Goal: Information Seeking & Learning: Learn about a topic

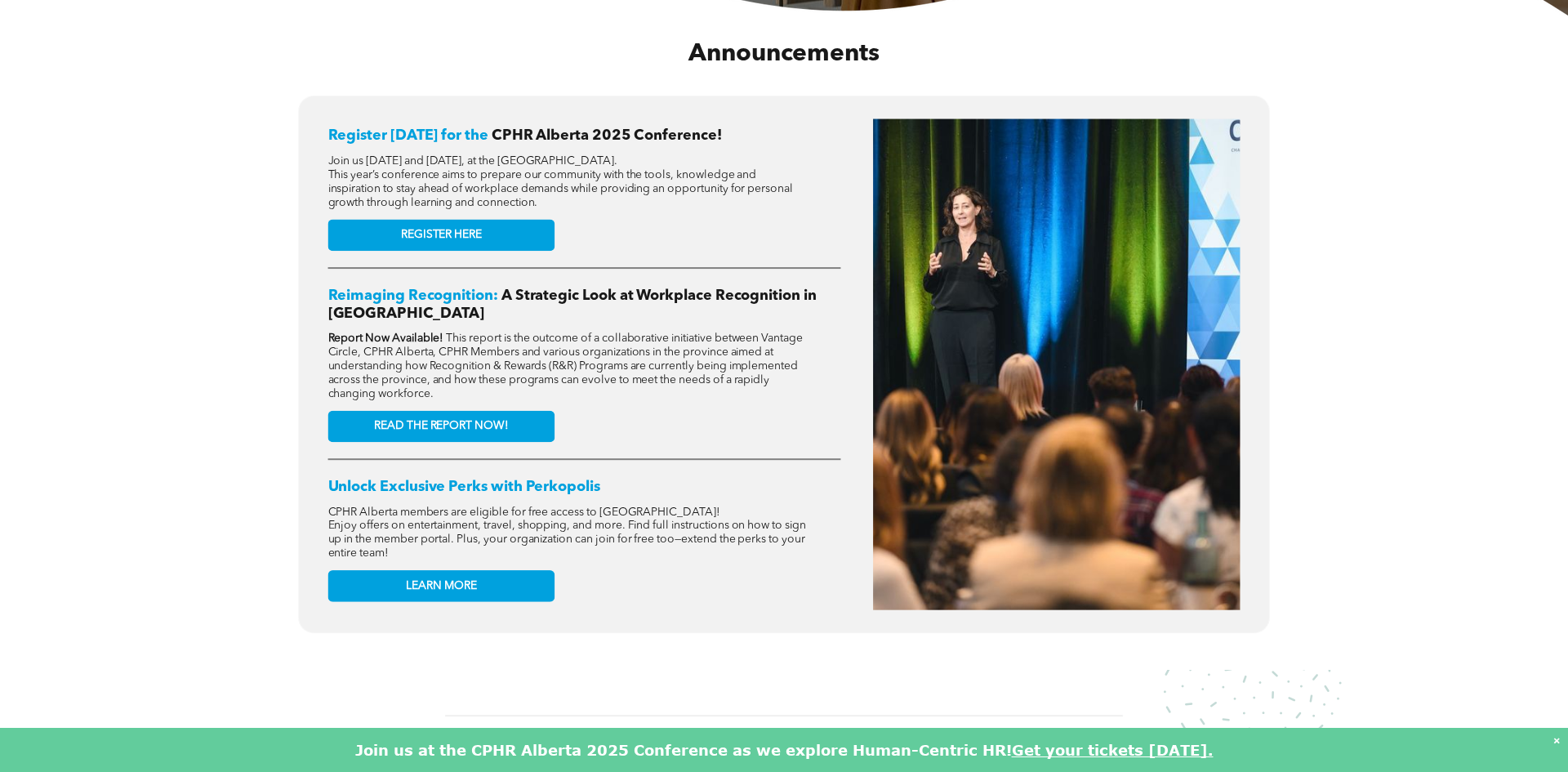
scroll to position [665, 0]
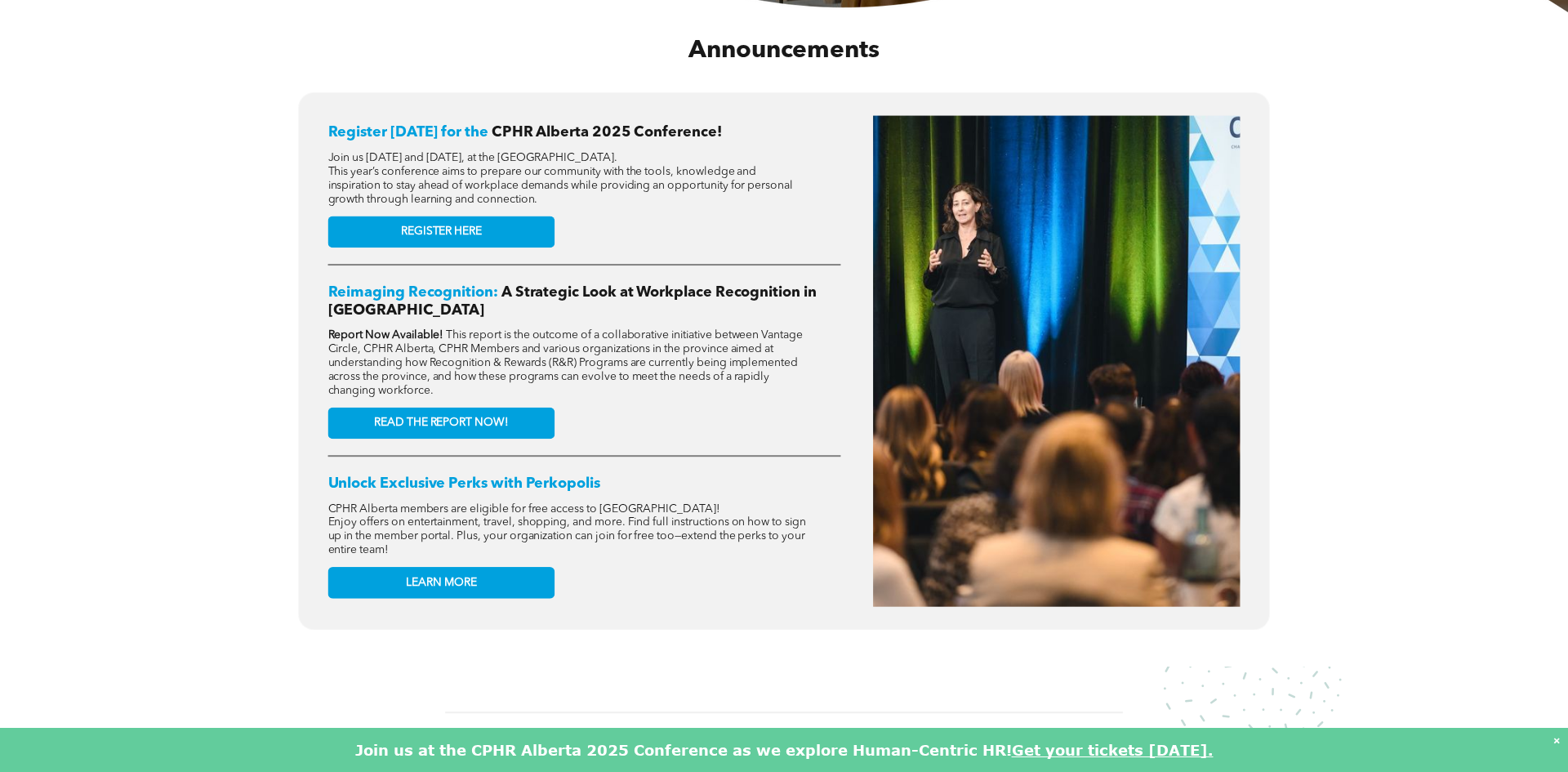
drag, startPoint x: 551, startPoint y: 127, endPoint x: 469, endPoint y: 131, distance: 82.1
click at [546, 127] on span "CPHR Alberta 2025 Conference!" at bounding box center [606, 133] width 230 height 15
click at [431, 136] on span "Register [DATE] for the" at bounding box center [408, 133] width 160 height 15
click at [447, 126] on span "Register [DATE] for the" at bounding box center [408, 133] width 160 height 15
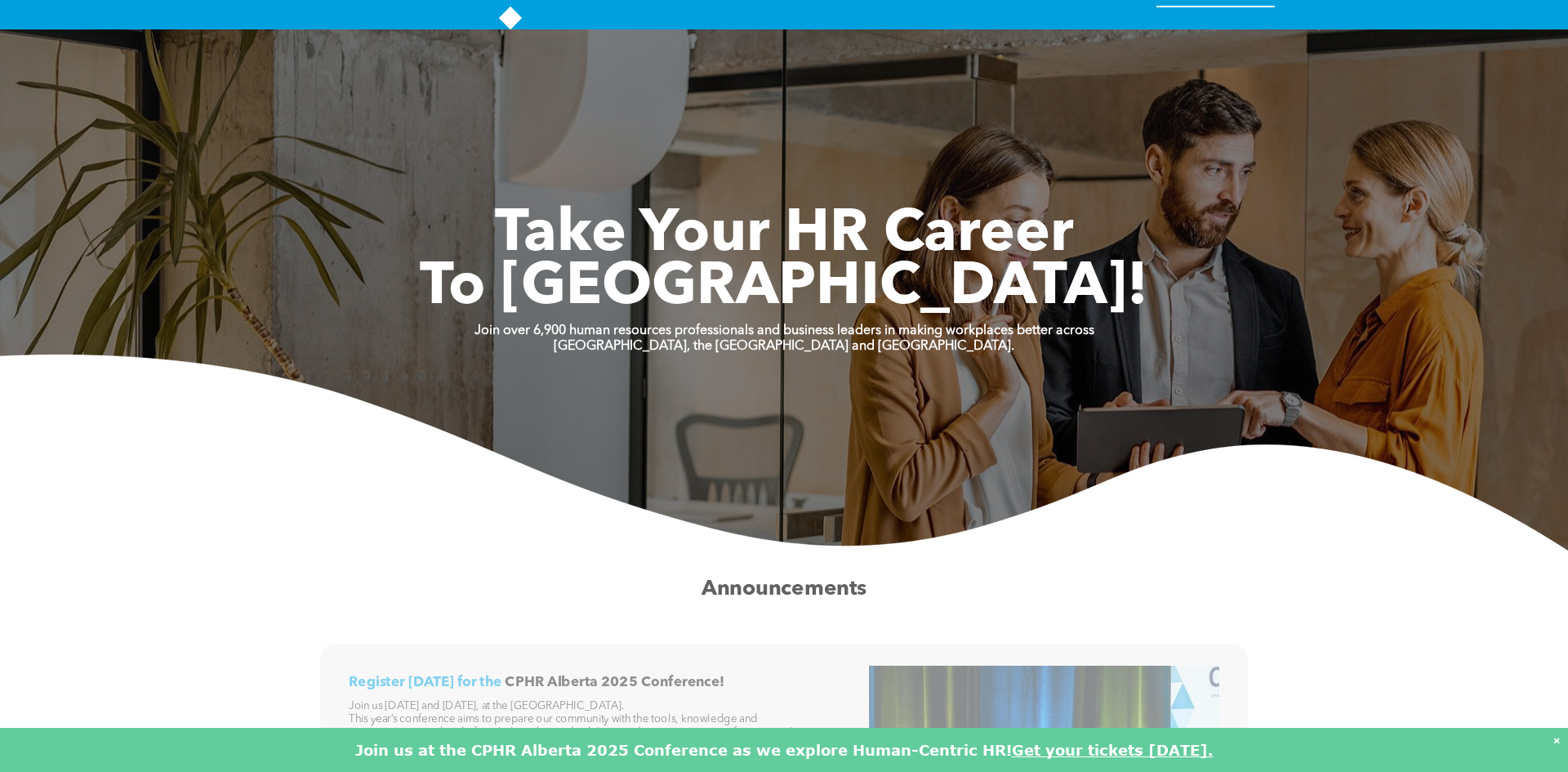
scroll to position [0, 0]
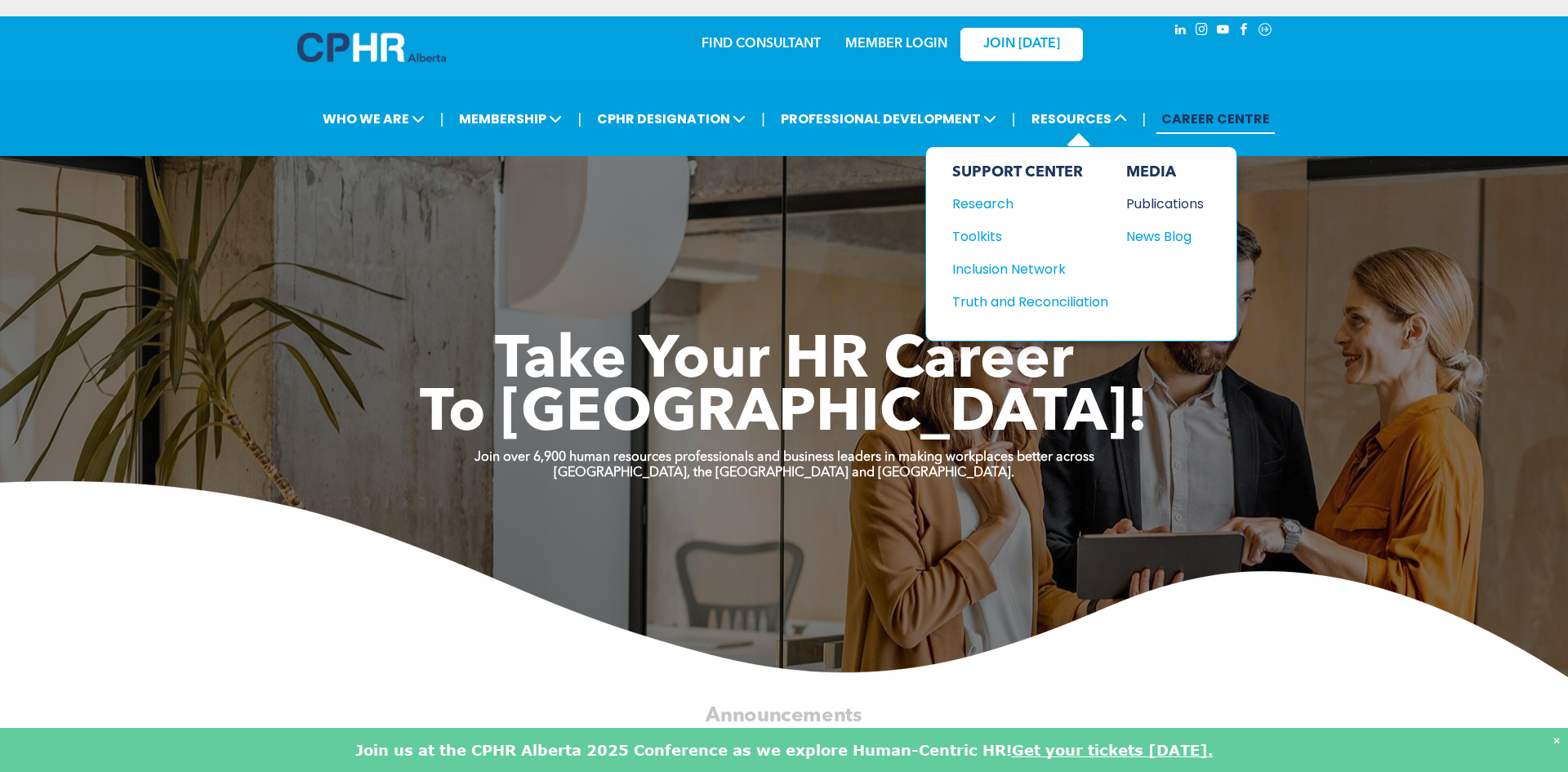
click at [1137, 197] on div "Publications" at bounding box center [1161, 204] width 71 height 21
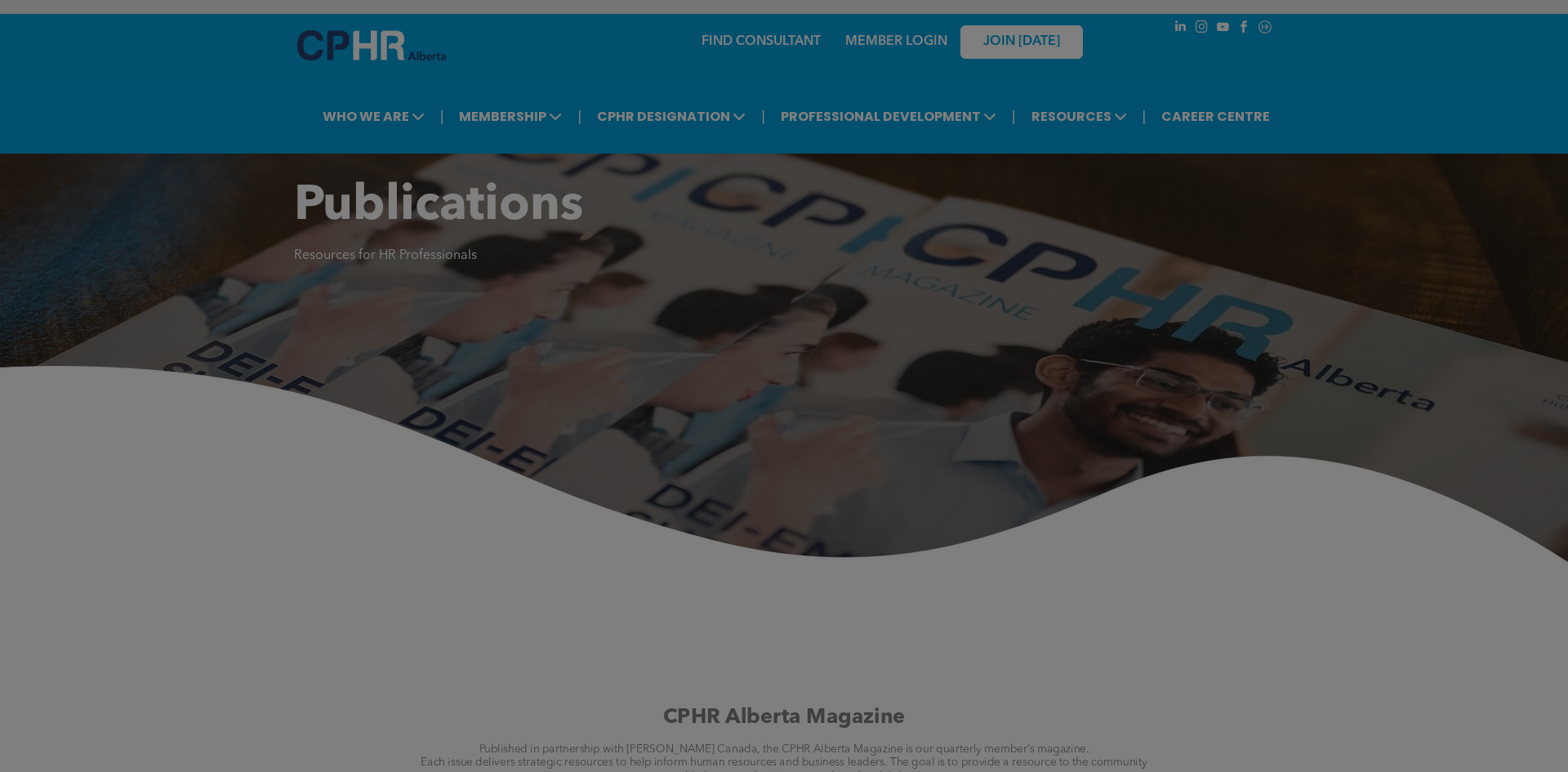
scroll to position [281, 0]
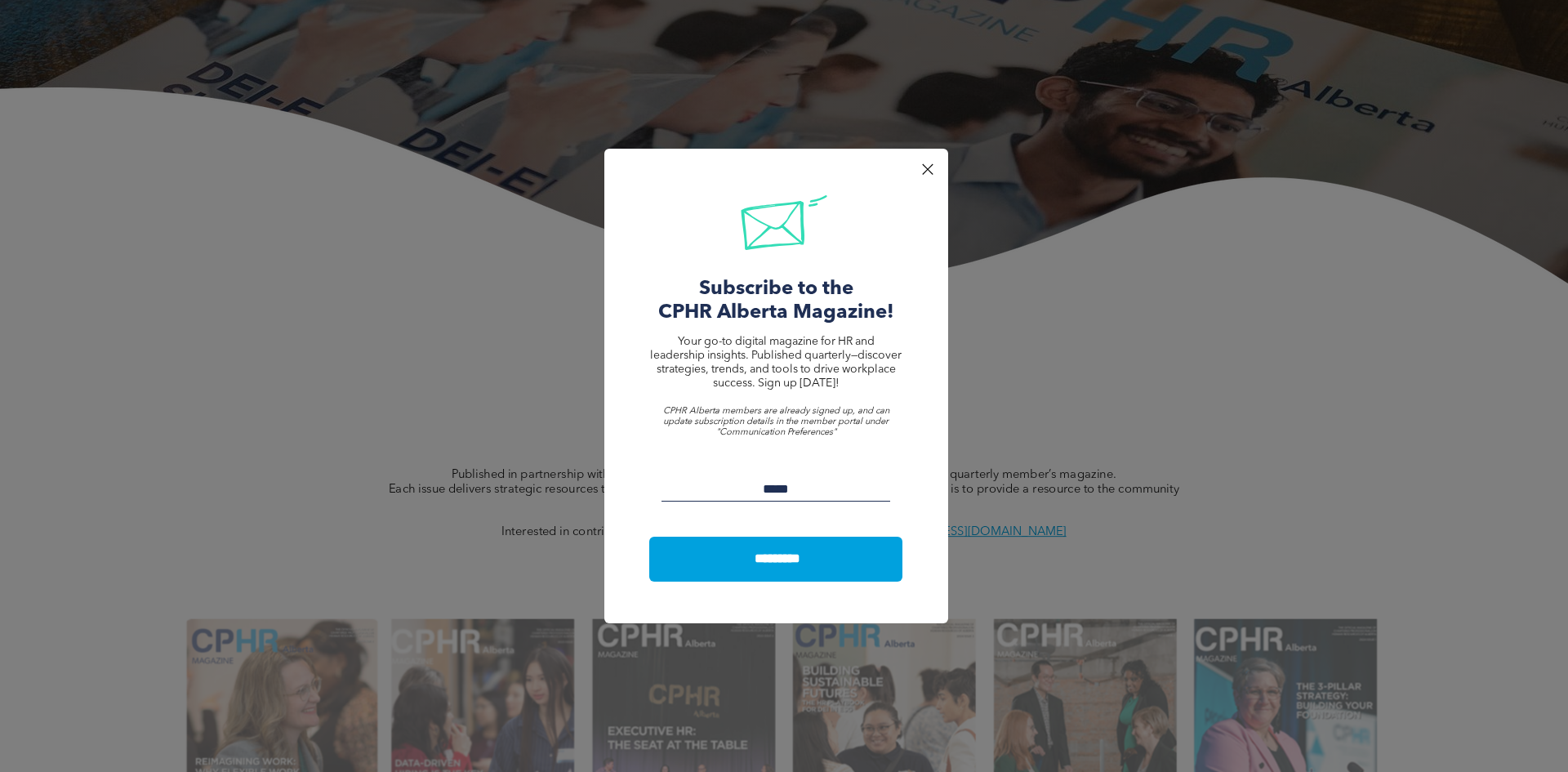
click at [930, 171] on div at bounding box center [926, 168] width 22 height 22
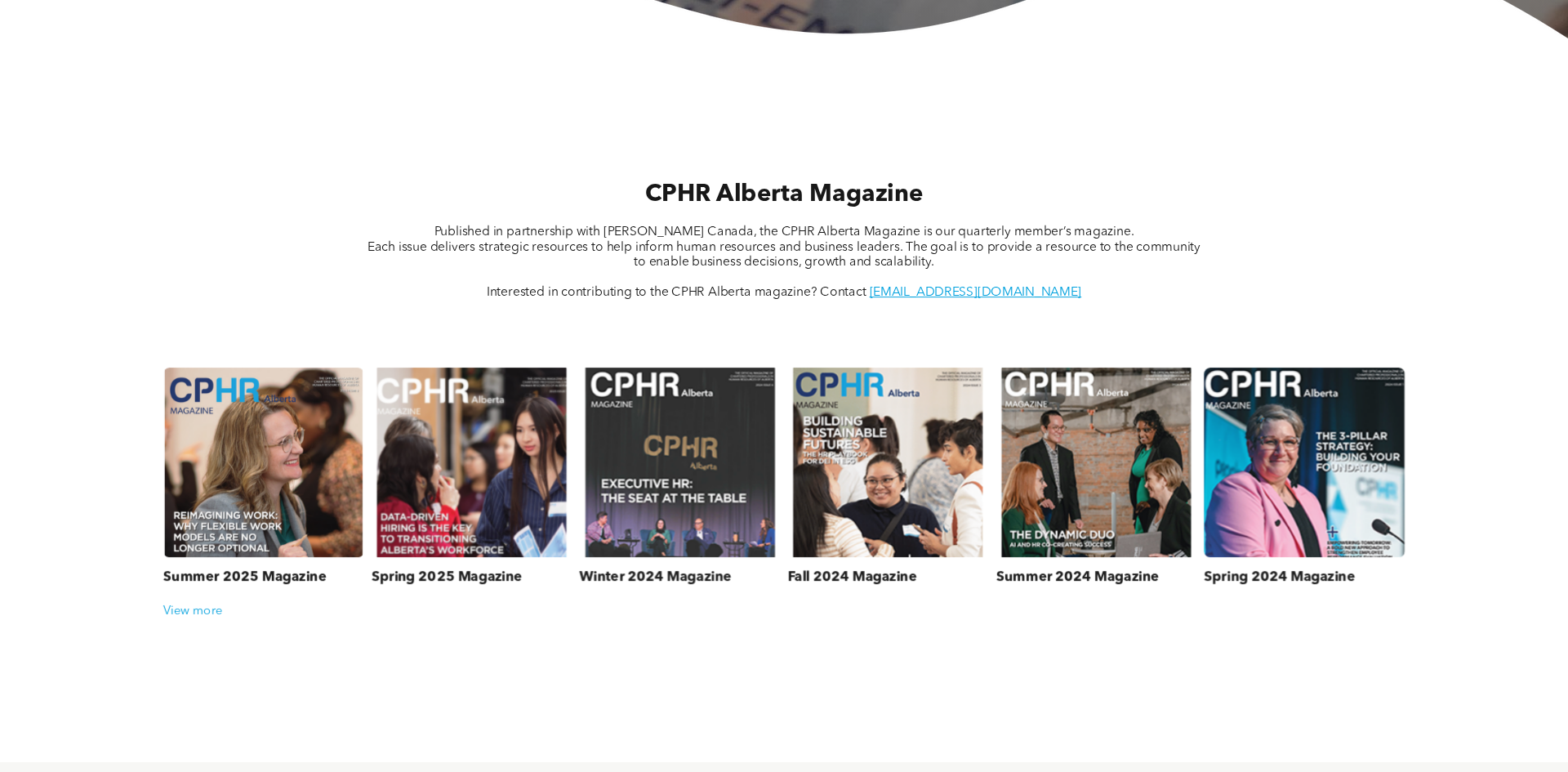
scroll to position [570, 0]
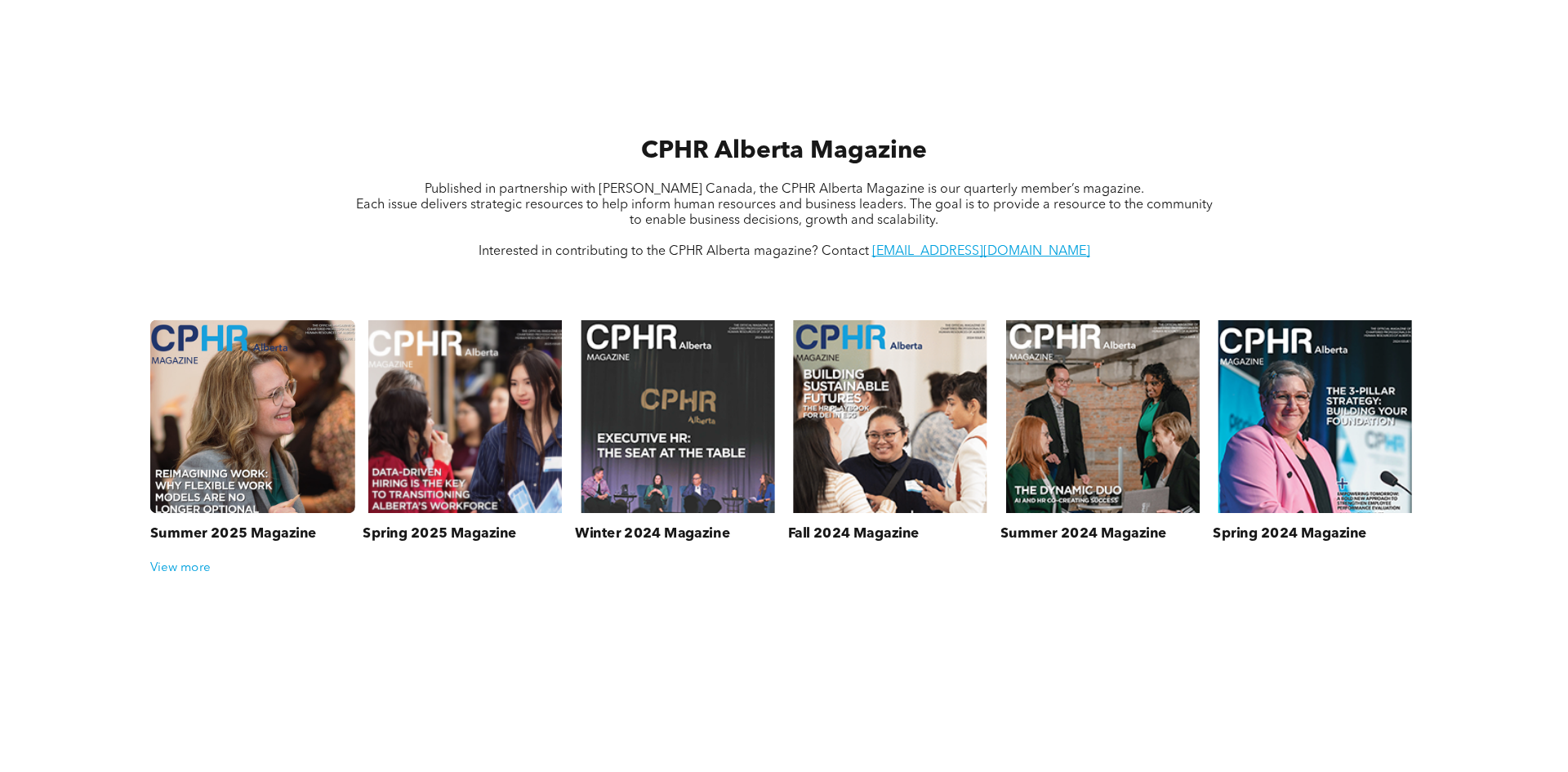
click at [260, 449] on link at bounding box center [252, 417] width 217 height 205
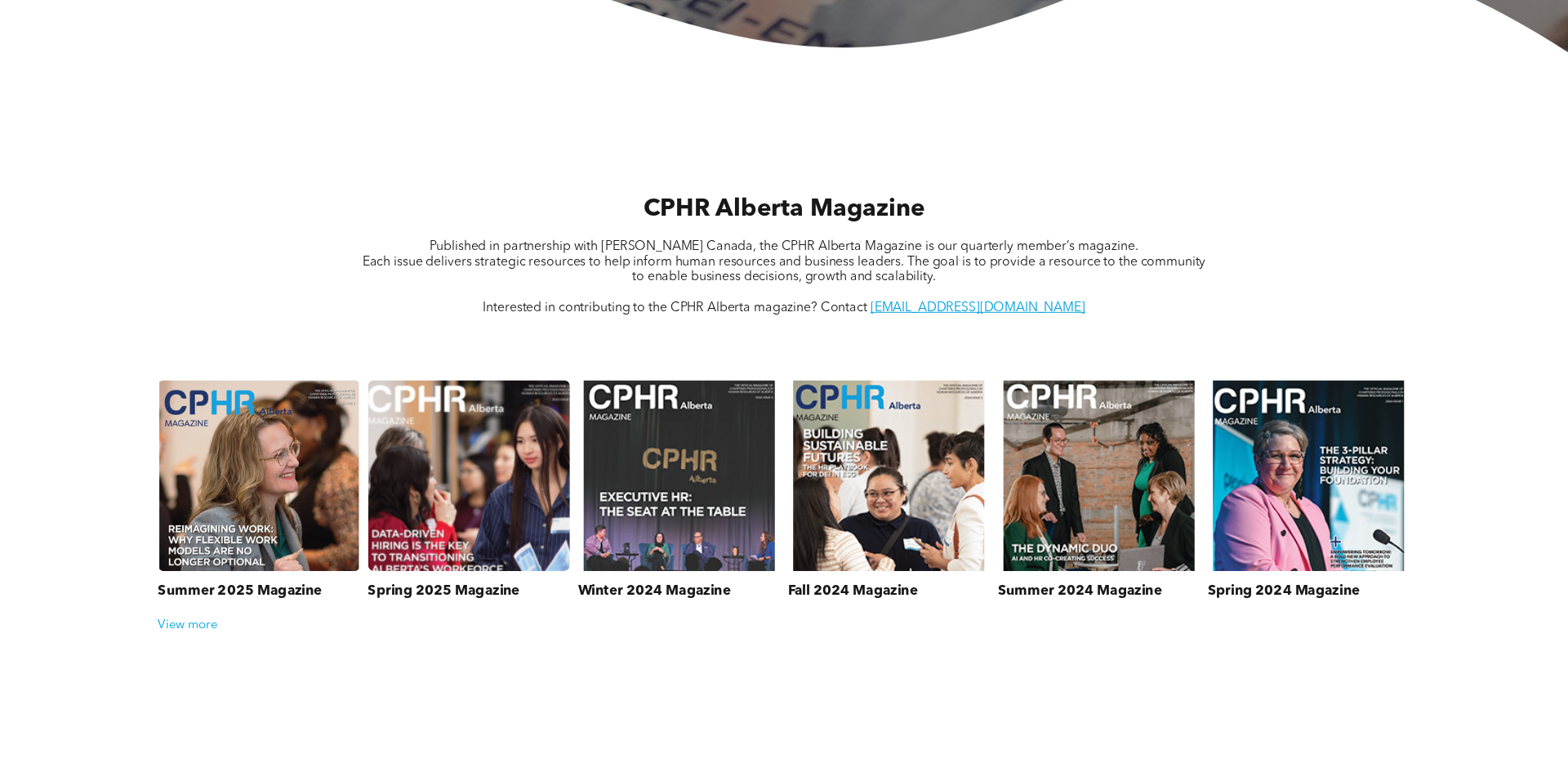
scroll to position [506, 0]
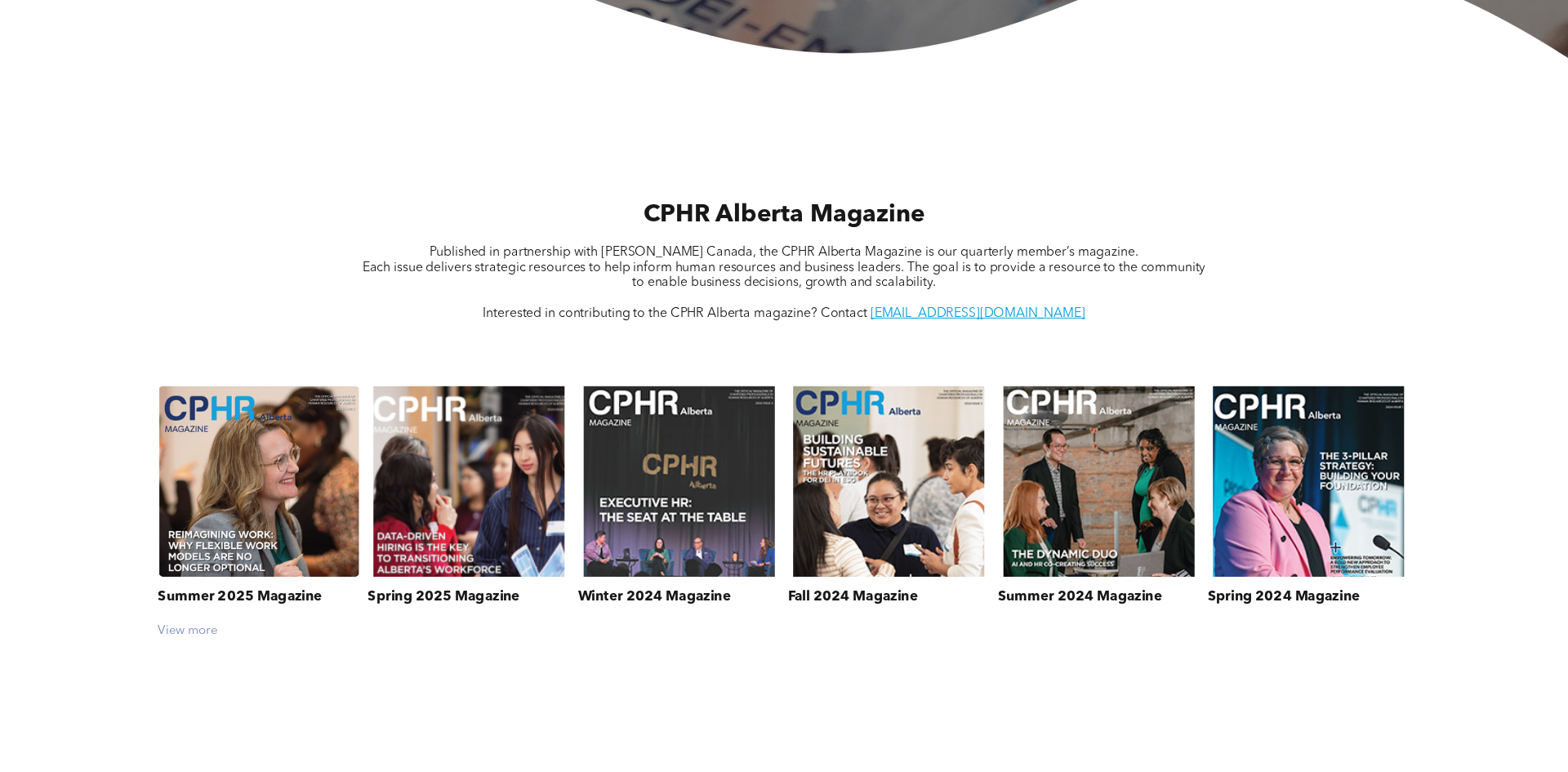
click at [189, 634] on div "View more" at bounding box center [784, 632] width 1267 height 15
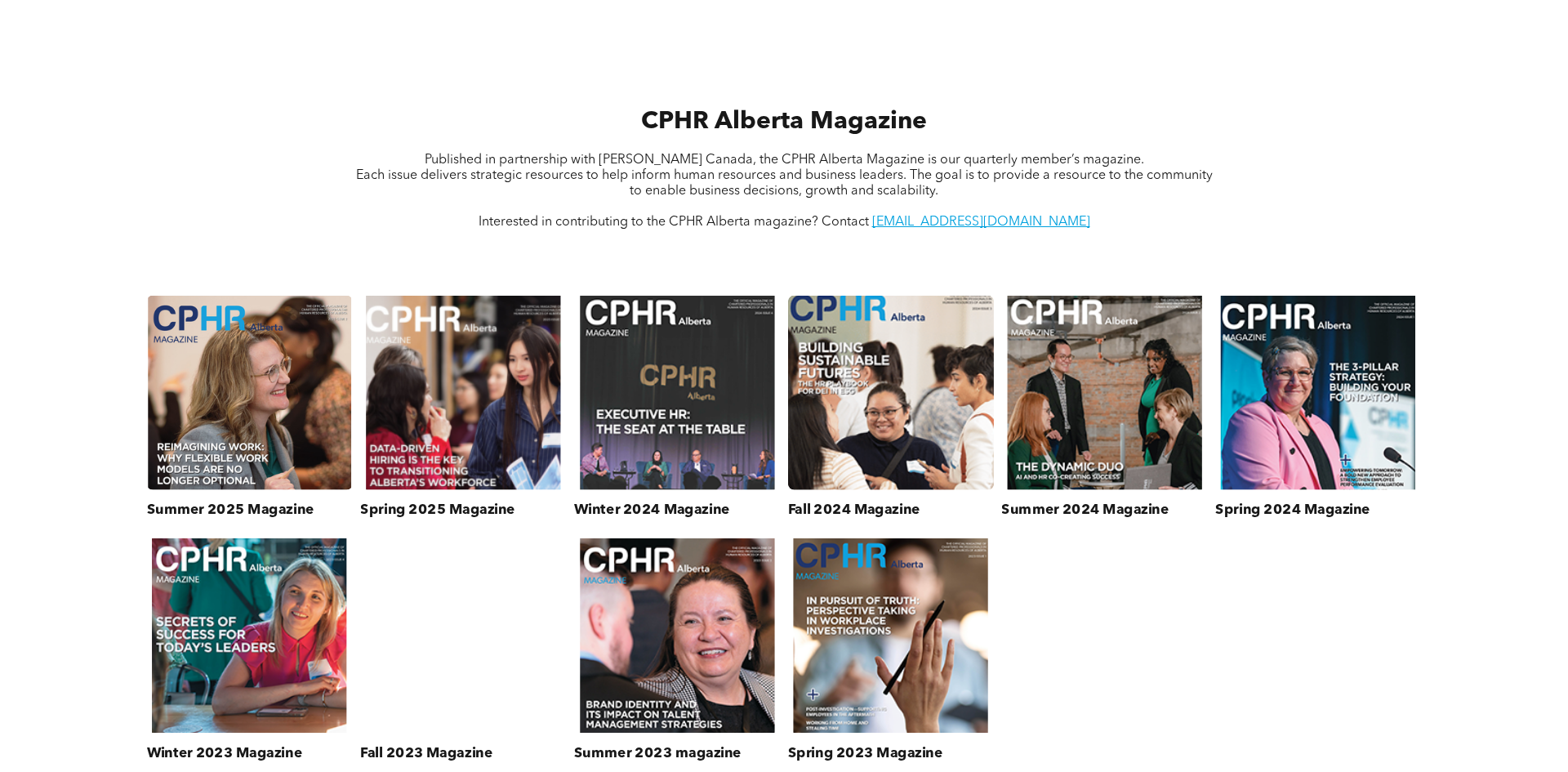
scroll to position [592, 0]
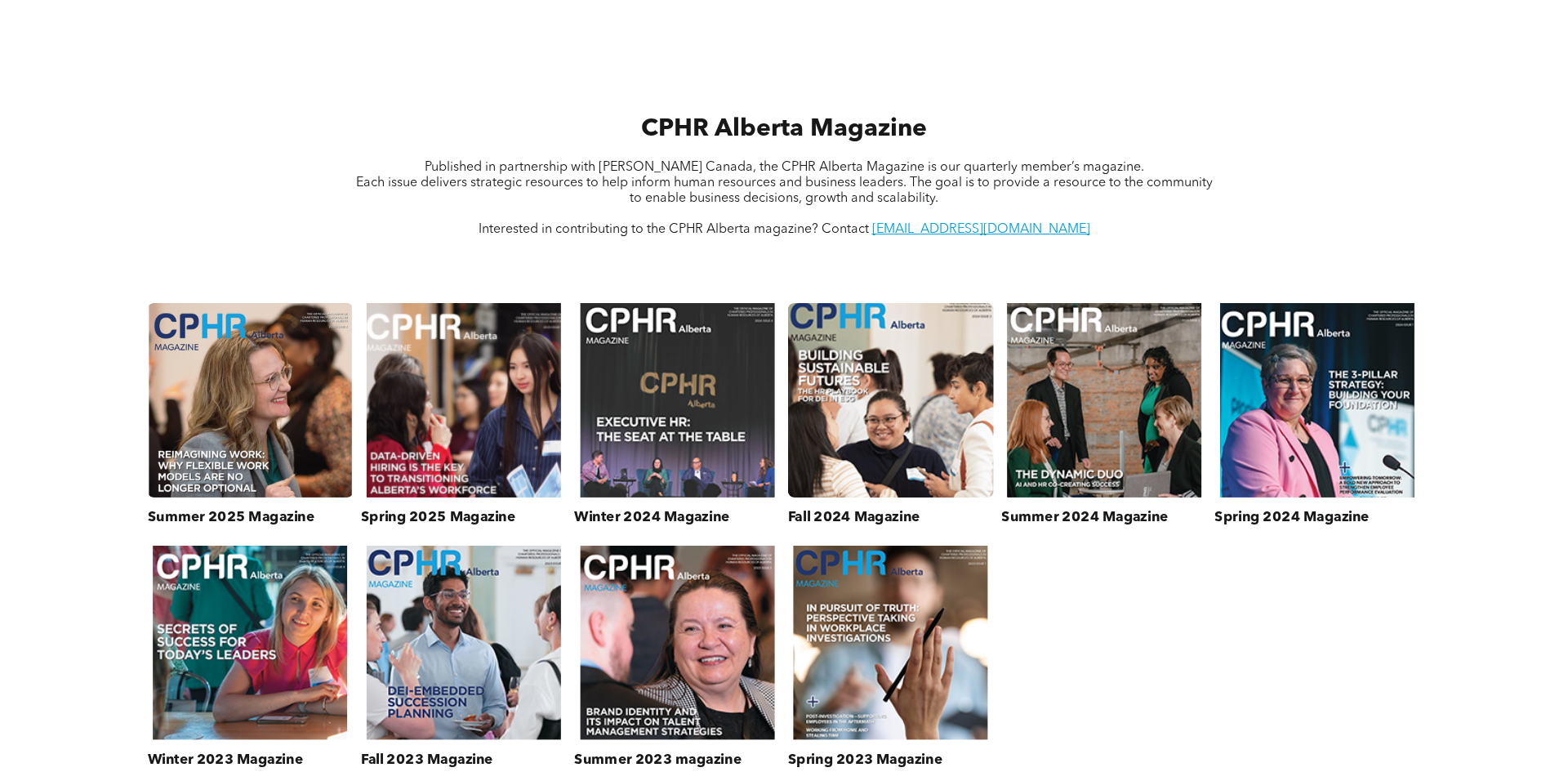
click at [885, 477] on link at bounding box center [890, 400] width 218 height 206
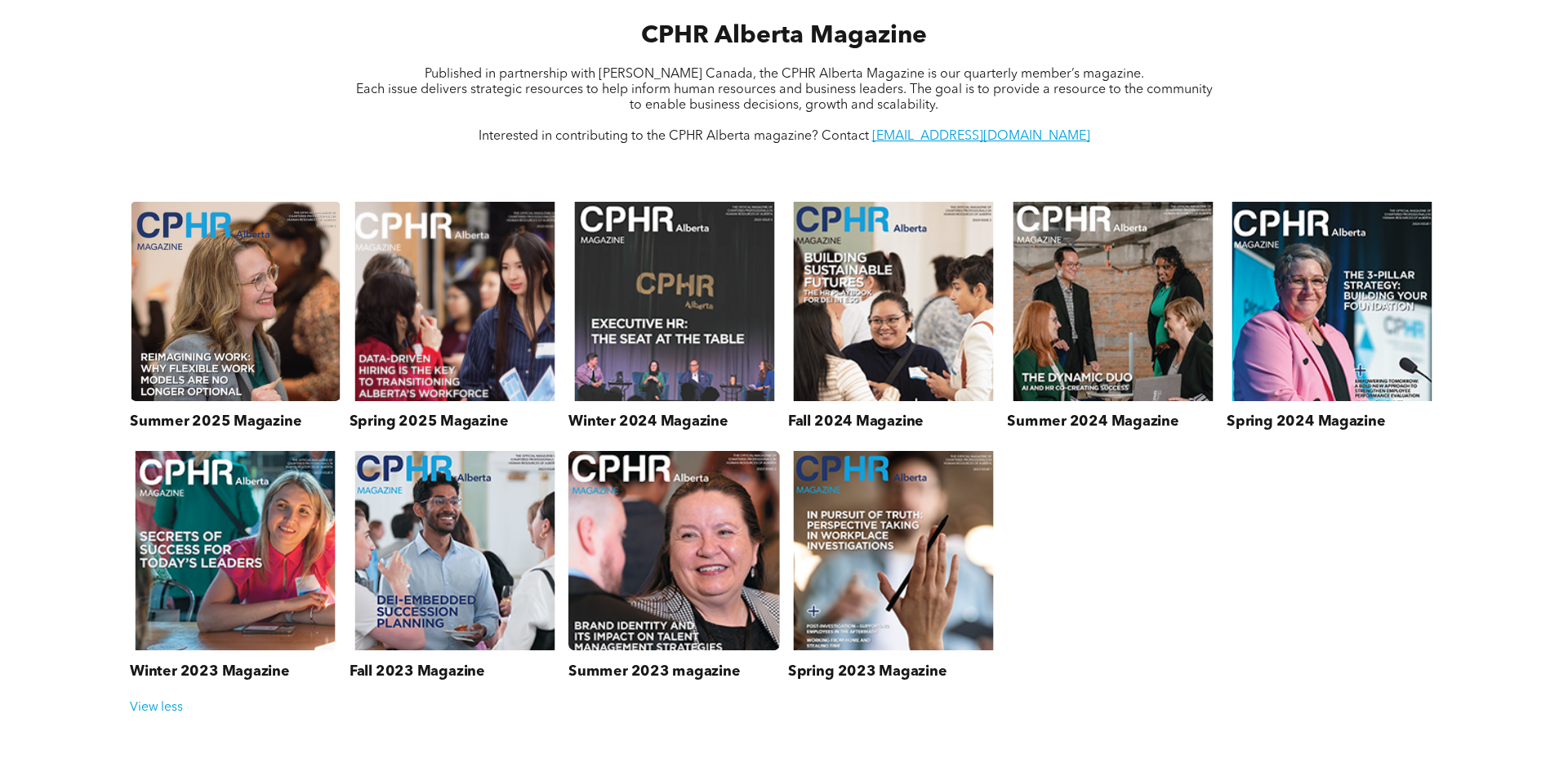
scroll to position [448, 0]
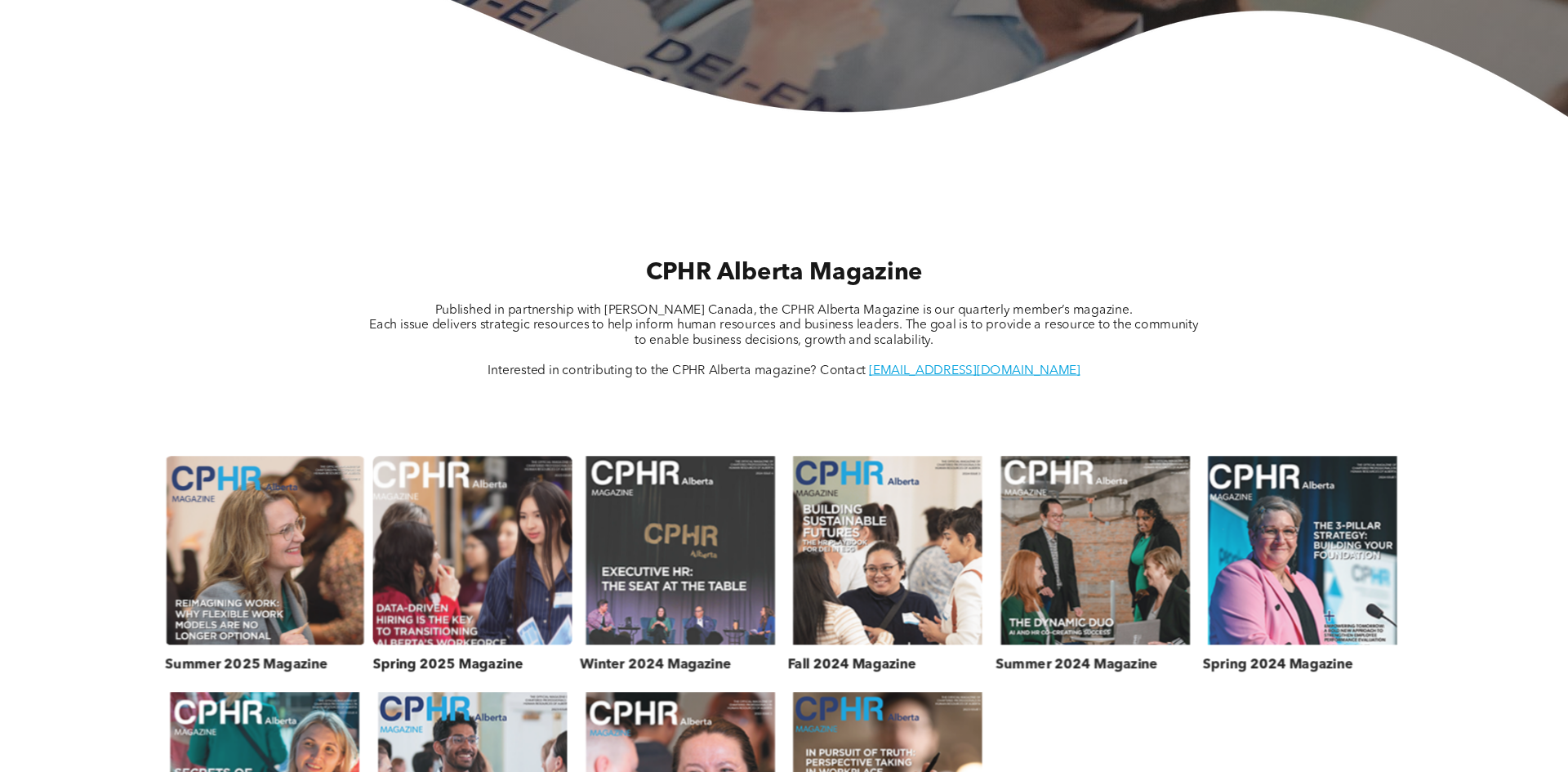
click at [379, 362] on div "Publications Resources for HR Professionals CPHR Alberta Magazine Published in …" at bounding box center [784, 629] width 1568 height 2121
click at [472, 538] on link at bounding box center [473, 550] width 212 height 200
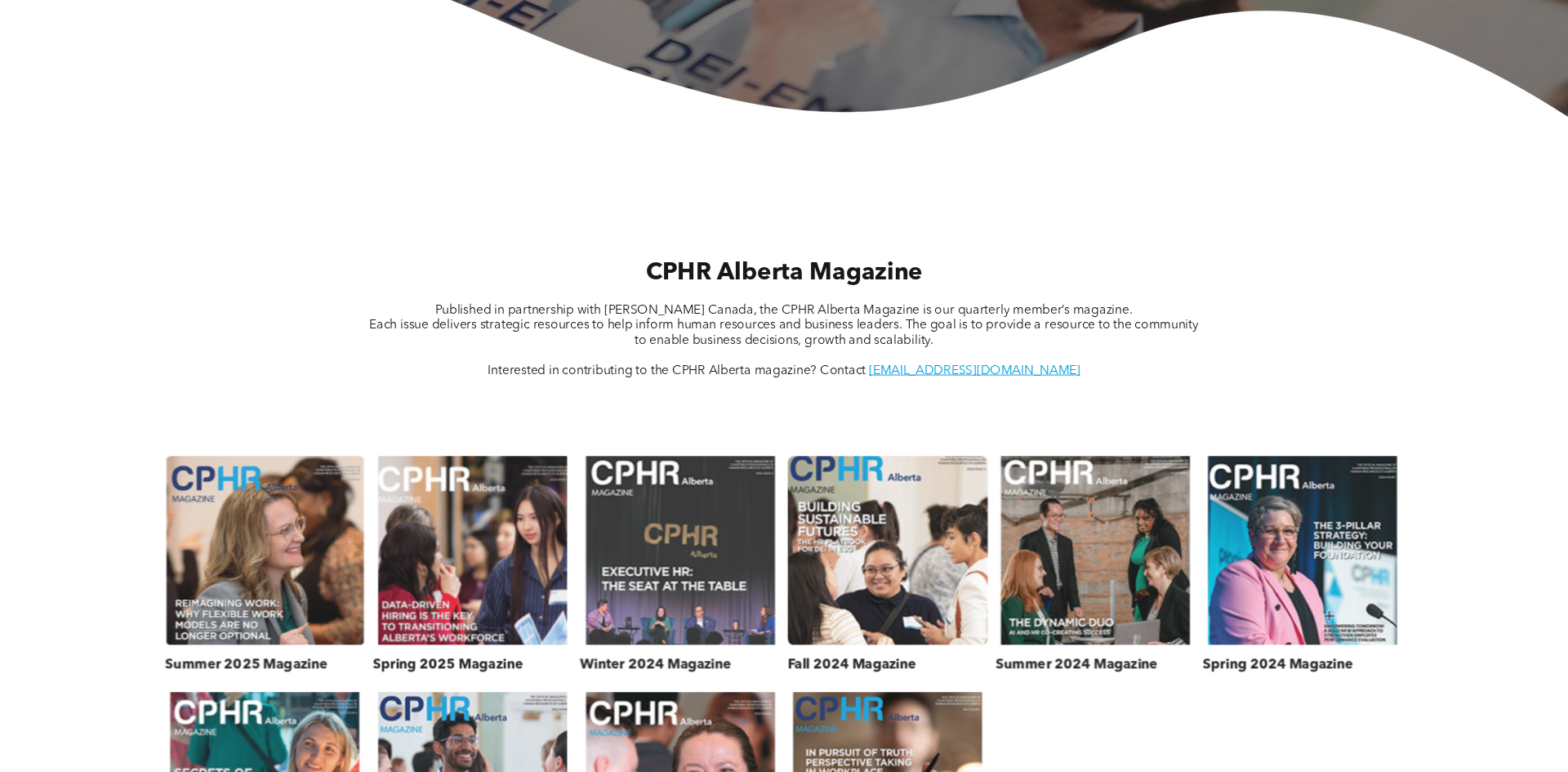
click at [901, 592] on link at bounding box center [887, 550] width 212 height 200
